Goal: Check status

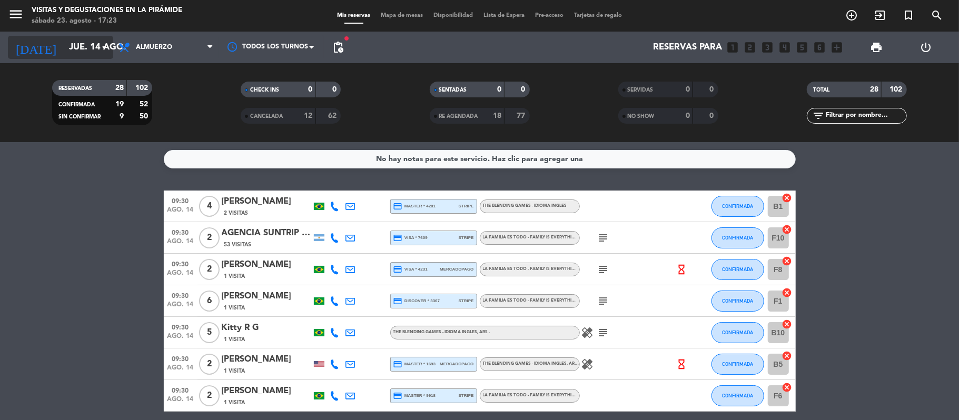
click at [65, 52] on input "jue. 14 ago." at bounding box center [121, 47] width 114 height 21
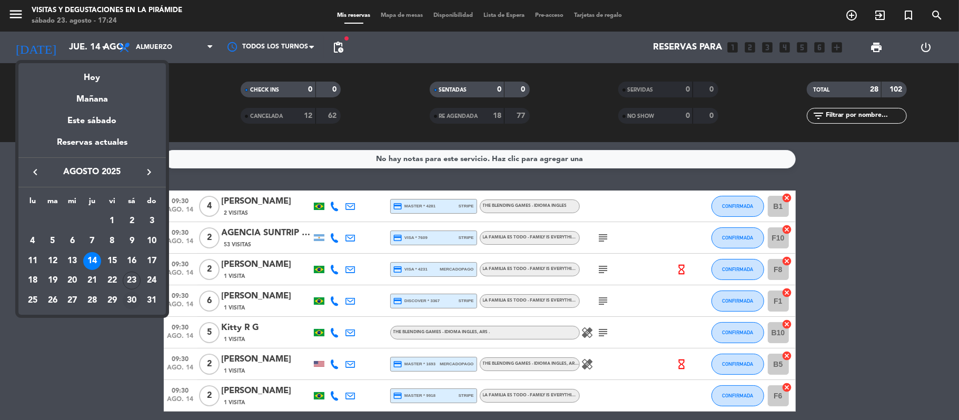
click at [134, 304] on div "30" at bounding box center [132, 301] width 18 height 18
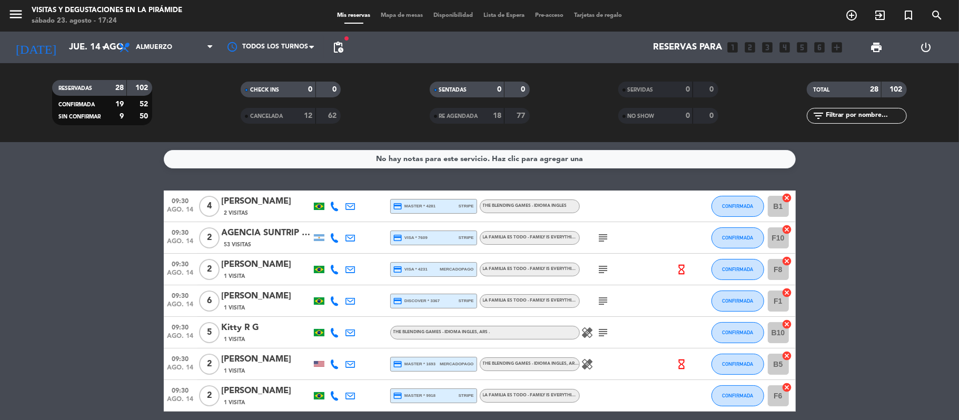
type input "sáb. 30 ago."
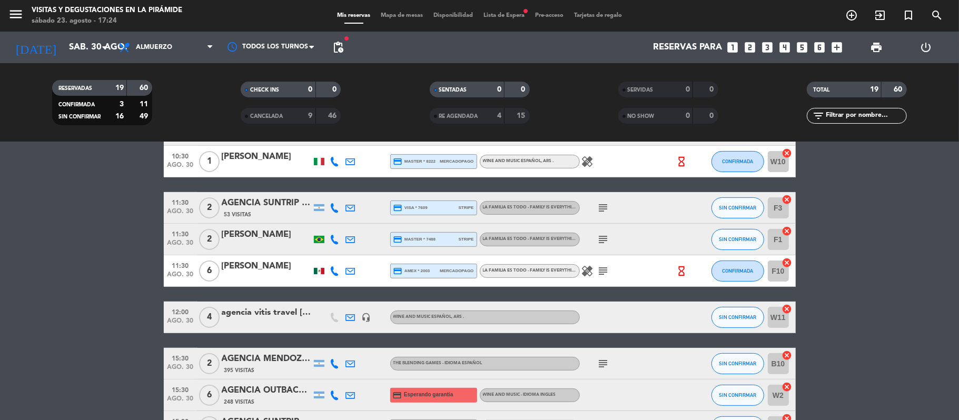
scroll to position [140, 0]
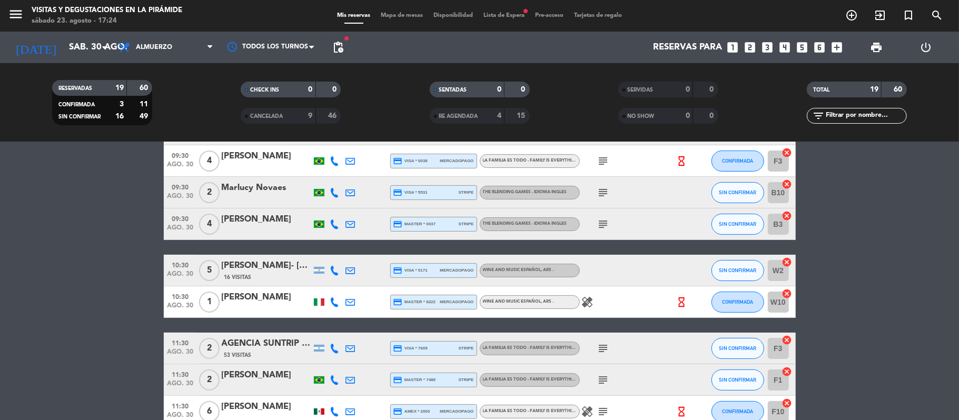
click at [500, 20] on div "Mis reservas Mapa de mesas Disponibilidad Lista de Espera fiber_manual_record P…" at bounding box center [479, 15] width 295 height 9
click at [506, 17] on span "Lista de Espera fiber_manual_record" at bounding box center [504, 16] width 52 height 6
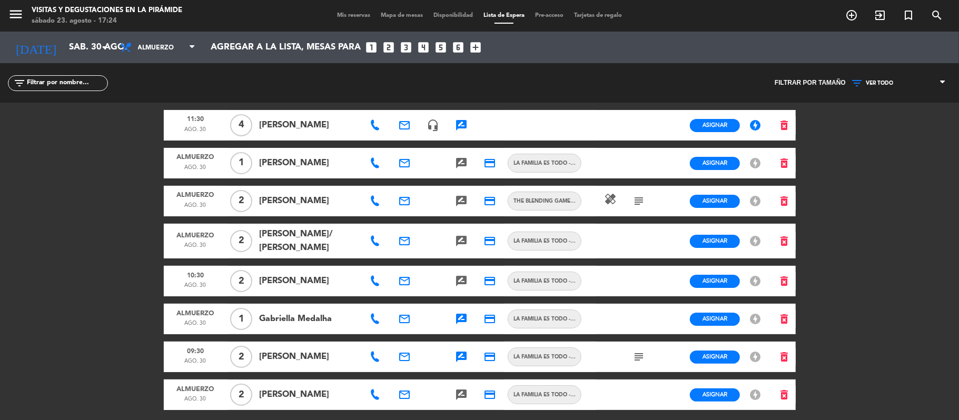
scroll to position [45, 0]
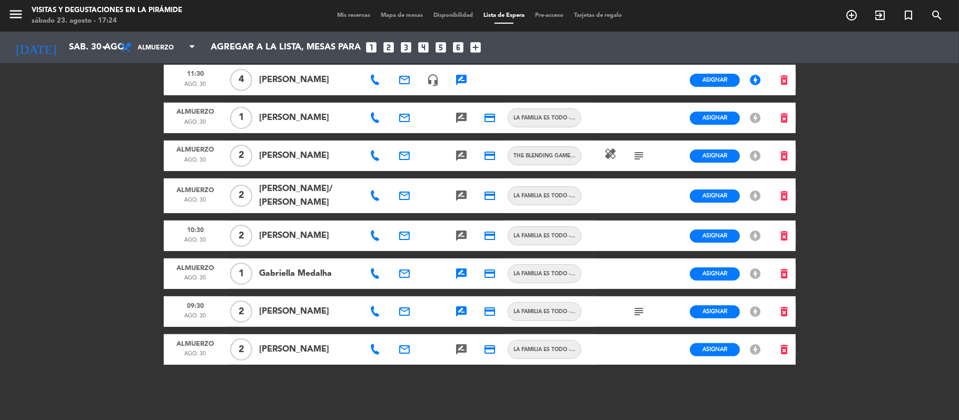
click at [643, 308] on icon "subject" at bounding box center [638, 311] width 13 height 13
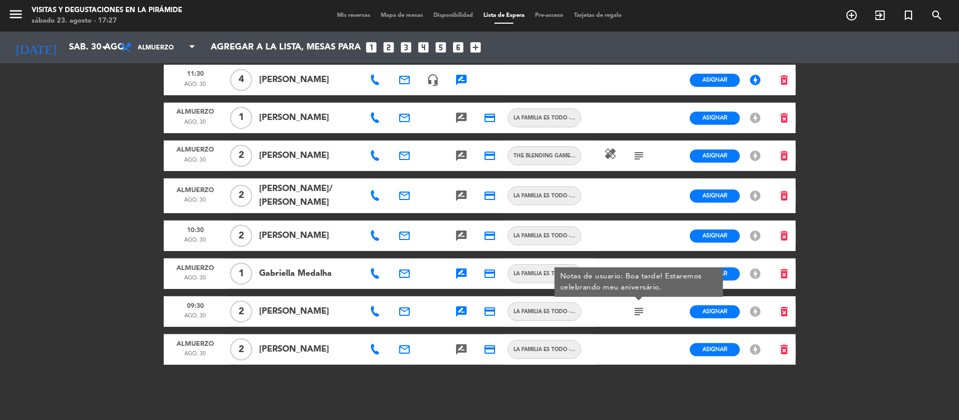
click at [348, 15] on span "Mis reservas" at bounding box center [354, 16] width 44 height 6
